Goal: Find specific page/section: Find specific page/section

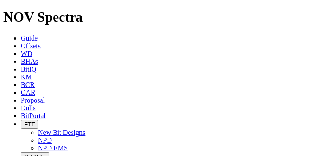
click at [38, 120] on button "FTT" at bounding box center [29, 124] width 17 height 9
click at [52, 137] on link "NPD" at bounding box center [45, 140] width 14 height 7
